Goal: Information Seeking & Learning: Learn about a topic

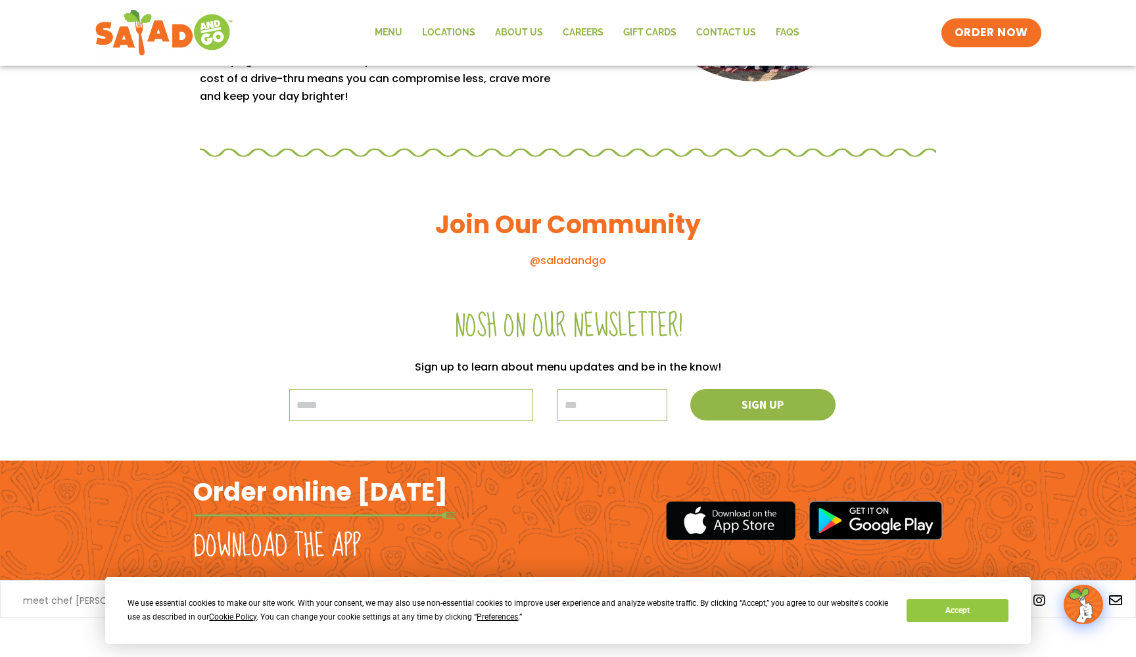
scroll to position [1345, 0]
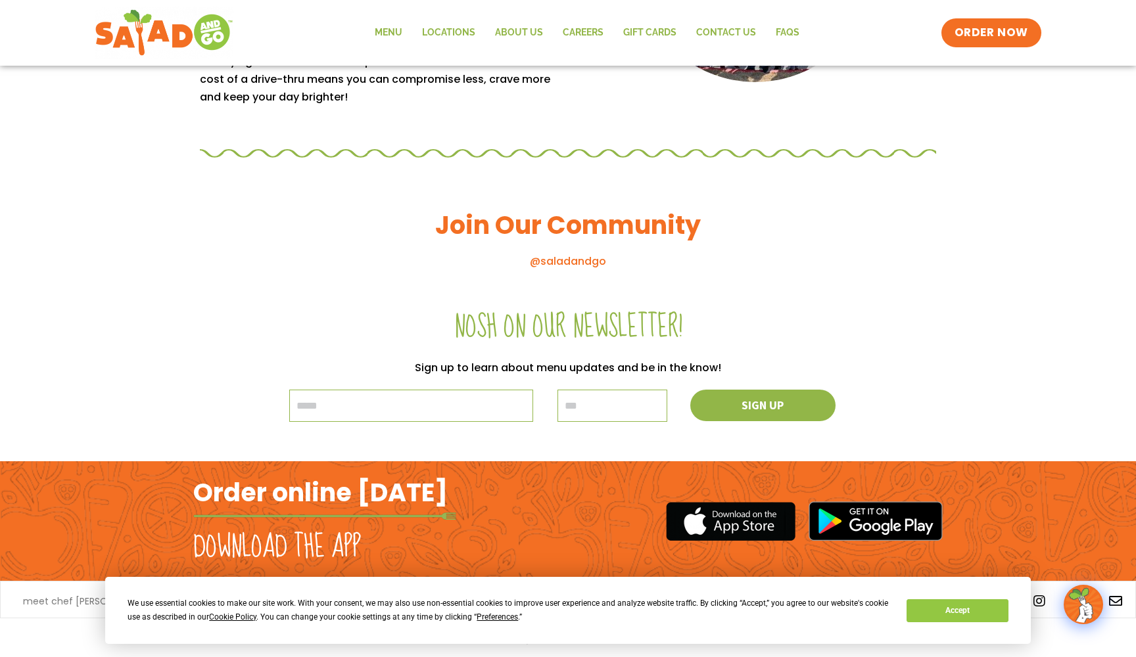
click at [993, 441] on div "Nosh on our newsletter! Sign up to learn about menu updates and be in the know!…" at bounding box center [568, 375] width 1136 height 172
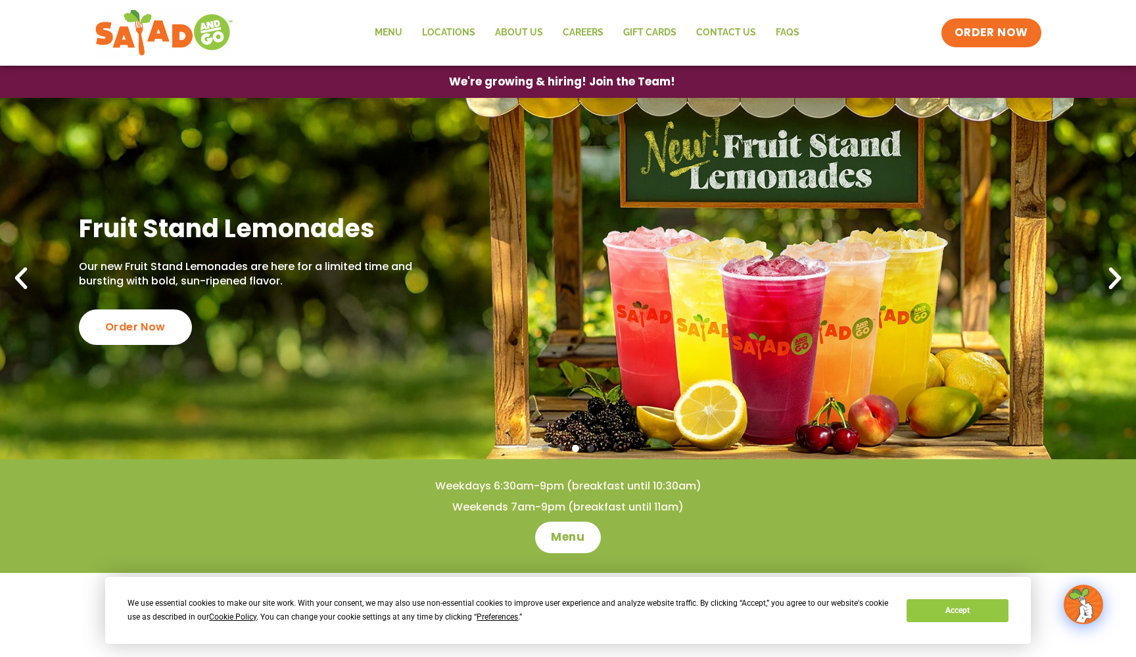
scroll to position [0, 0]
click at [390, 31] on link "Menu" at bounding box center [388, 33] width 47 height 30
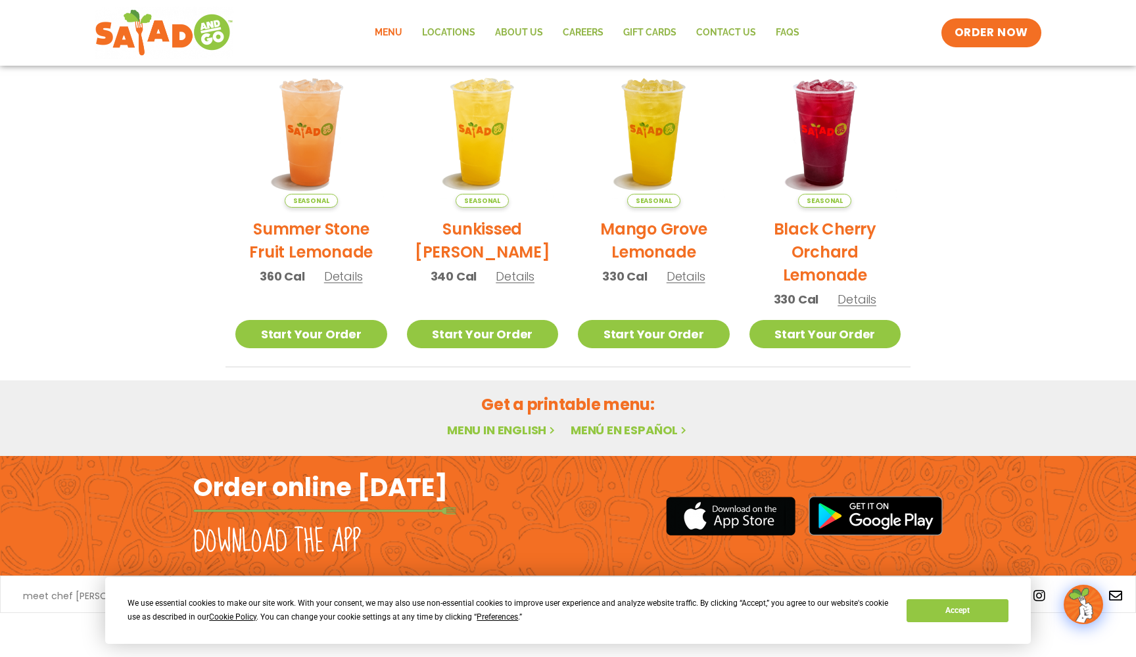
scroll to position [646, 0]
click at [492, 431] on link "Menu in English" at bounding box center [502, 430] width 110 height 16
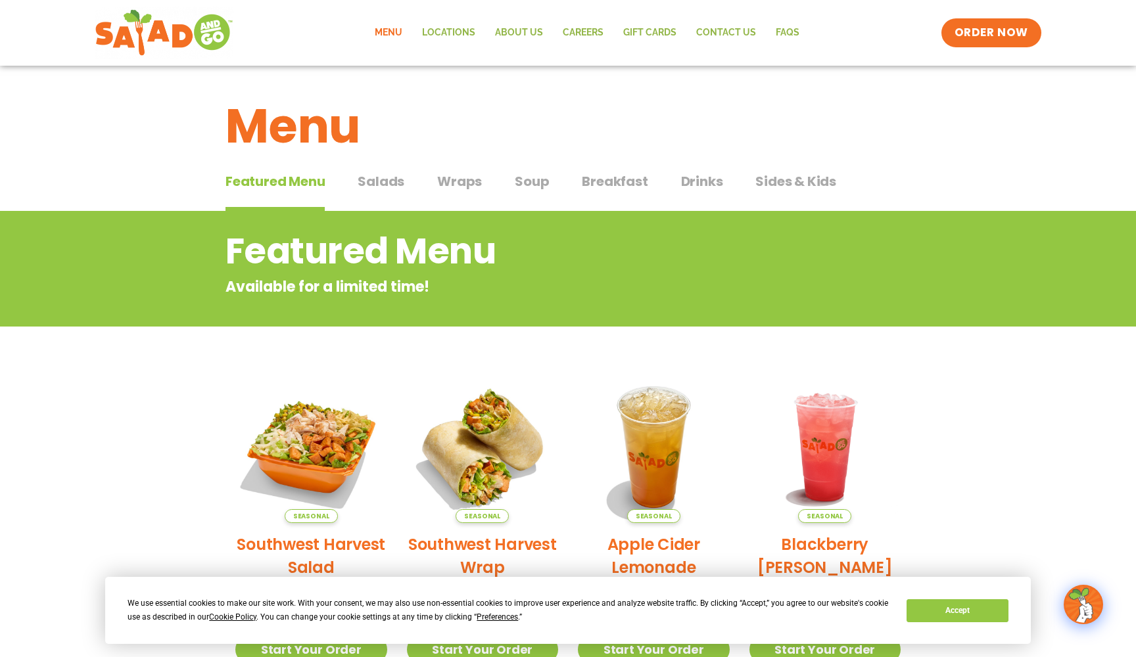
click at [394, 179] on span "Salads" at bounding box center [381, 182] width 47 height 20
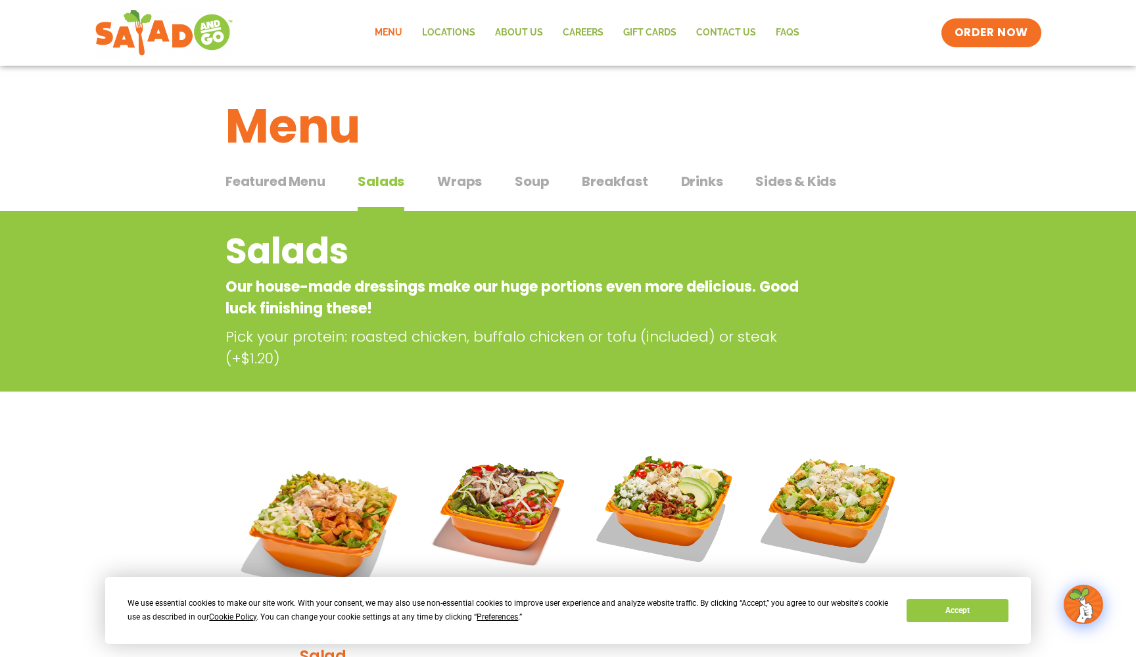
click at [528, 178] on span "Soup" at bounding box center [532, 182] width 34 height 20
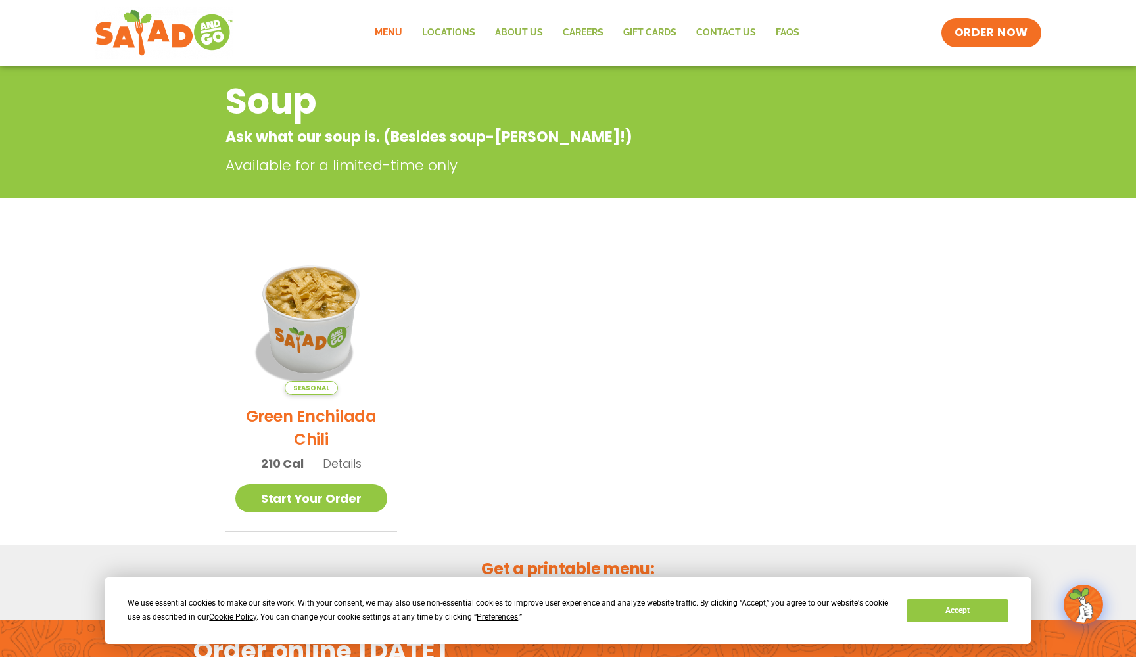
scroll to position [152, 0]
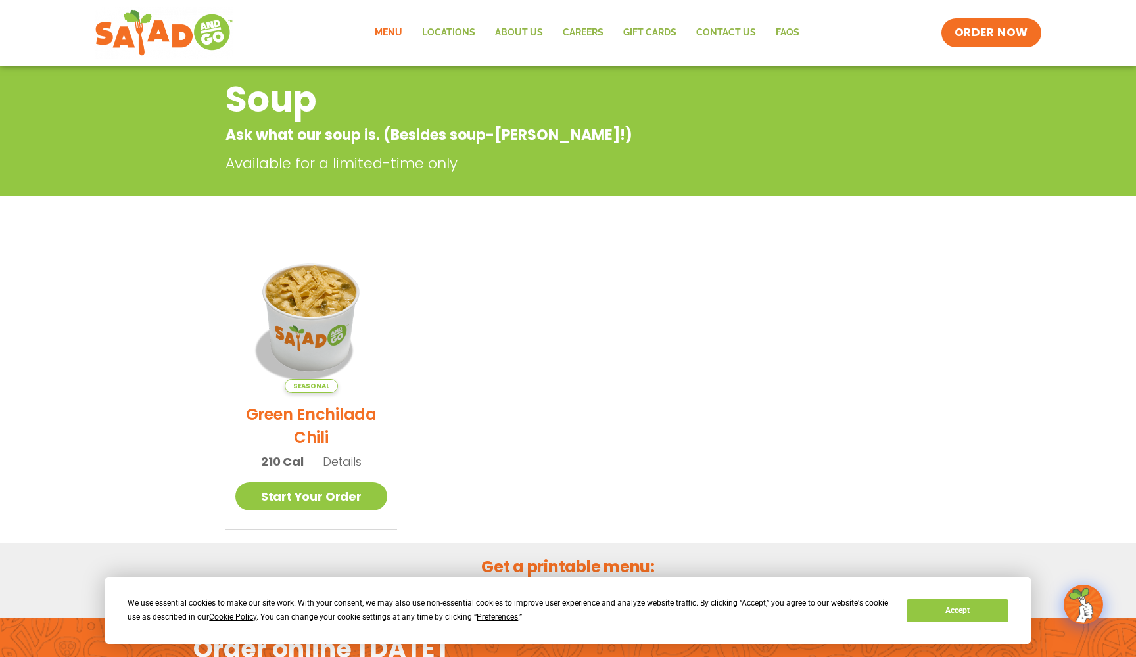
click at [336, 464] on span "Details" at bounding box center [342, 462] width 39 height 16
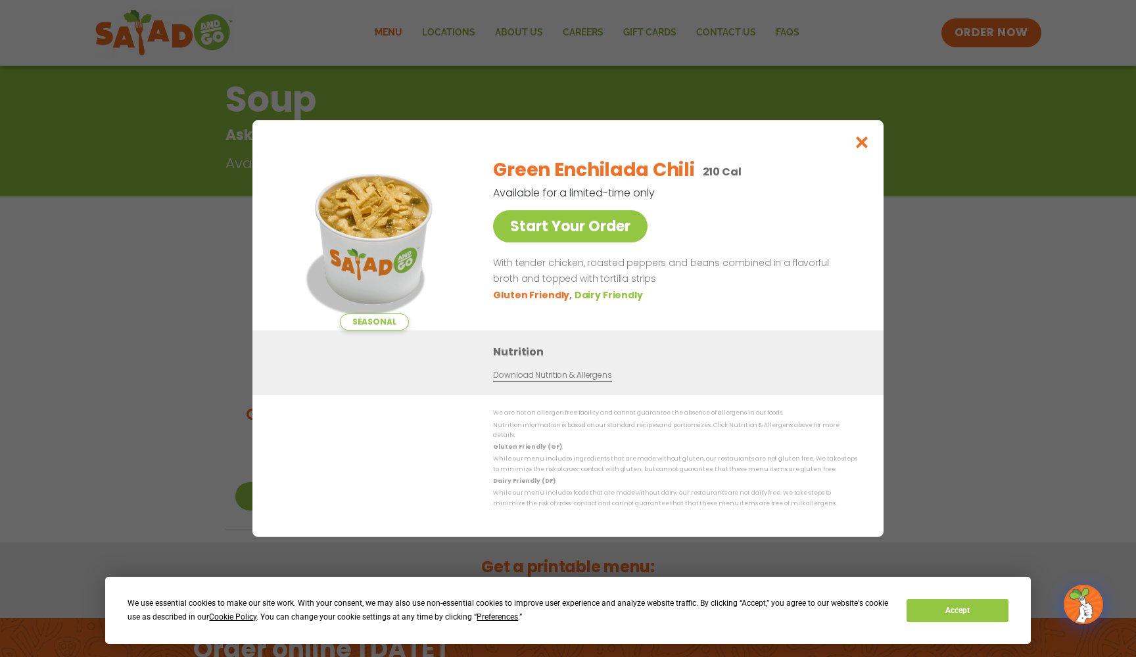
click at [526, 381] on link "Download Nutrition & Allergens" at bounding box center [552, 375] width 118 height 12
